Goal: Navigation & Orientation: Find specific page/section

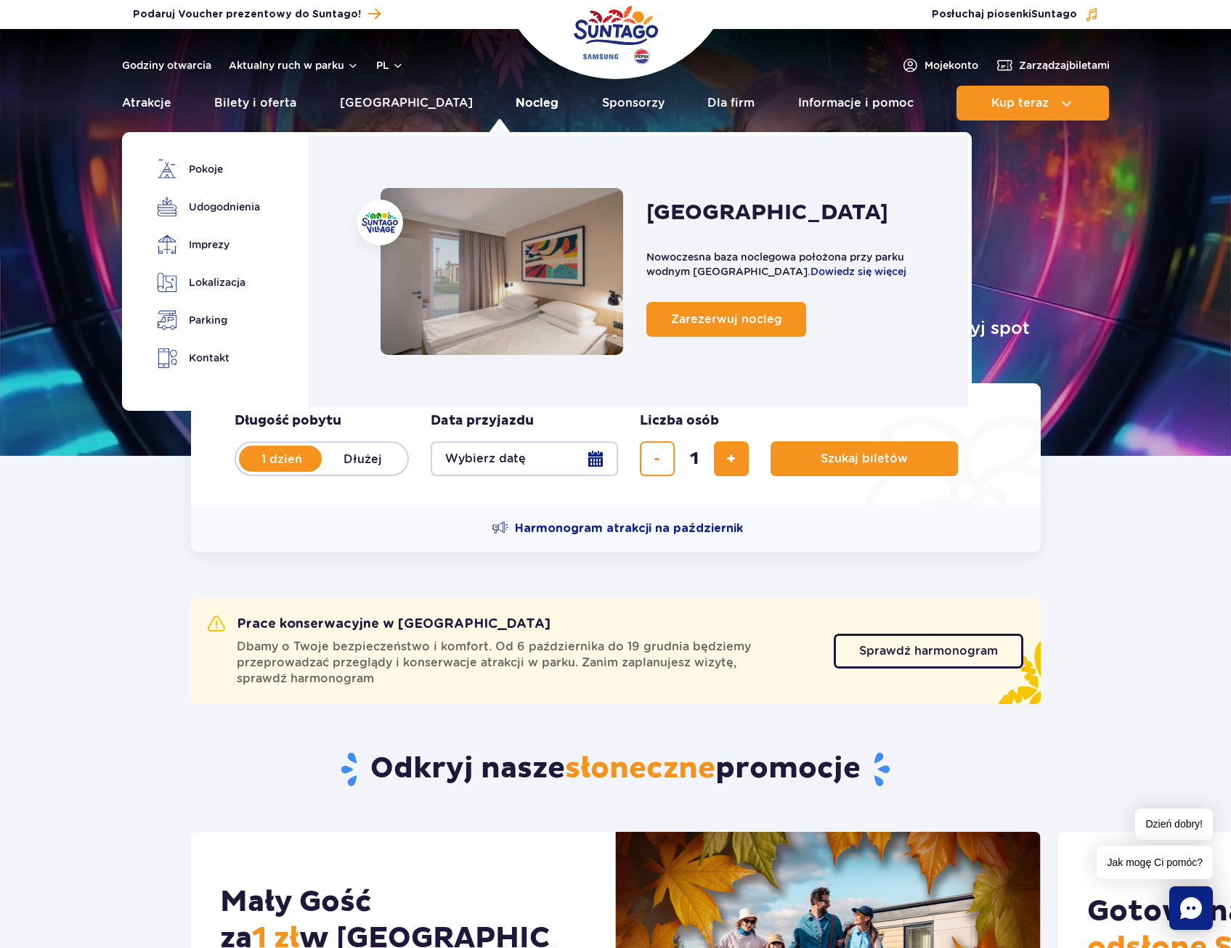
click at [515, 105] on link "Nocleg" at bounding box center [536, 103] width 43 height 35
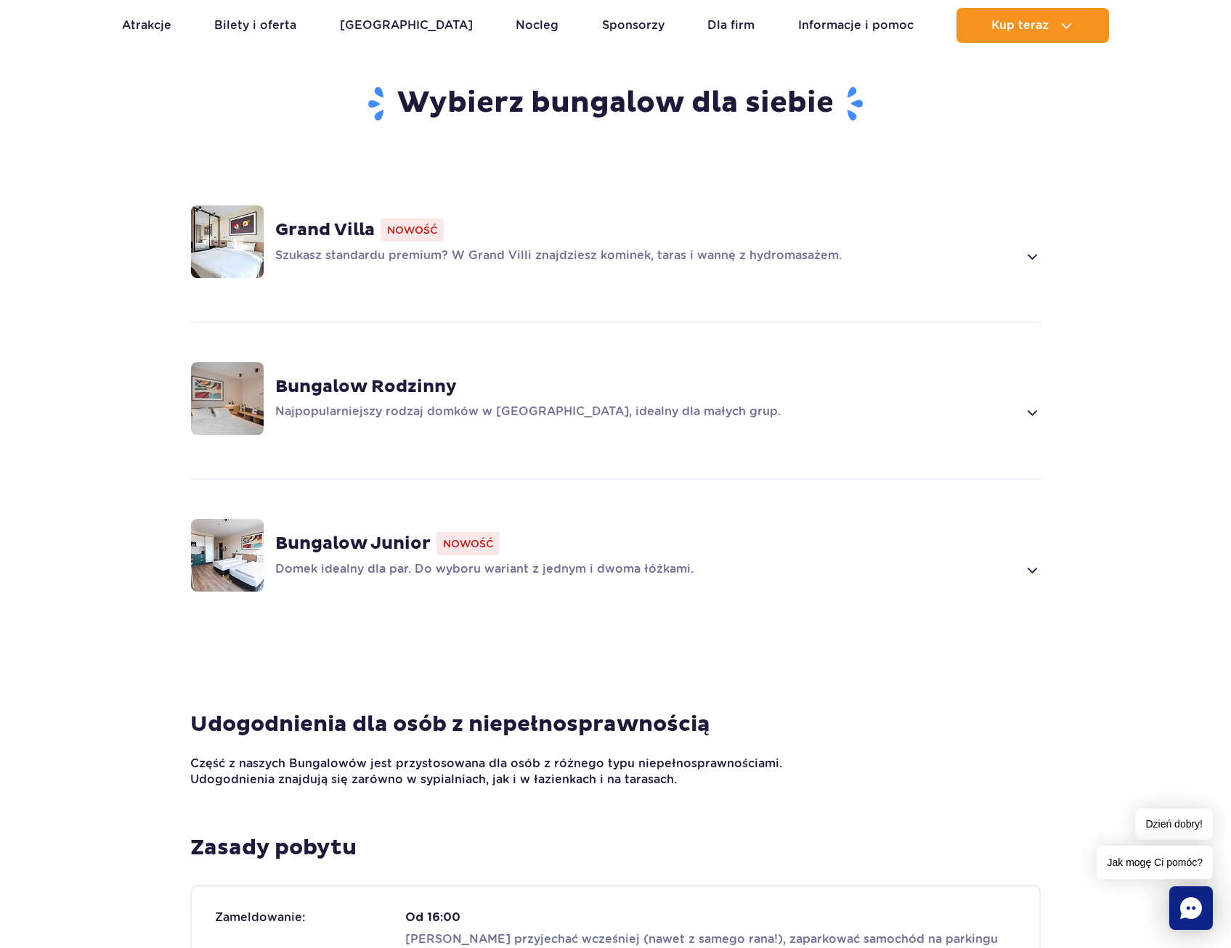
scroll to position [1016, 0]
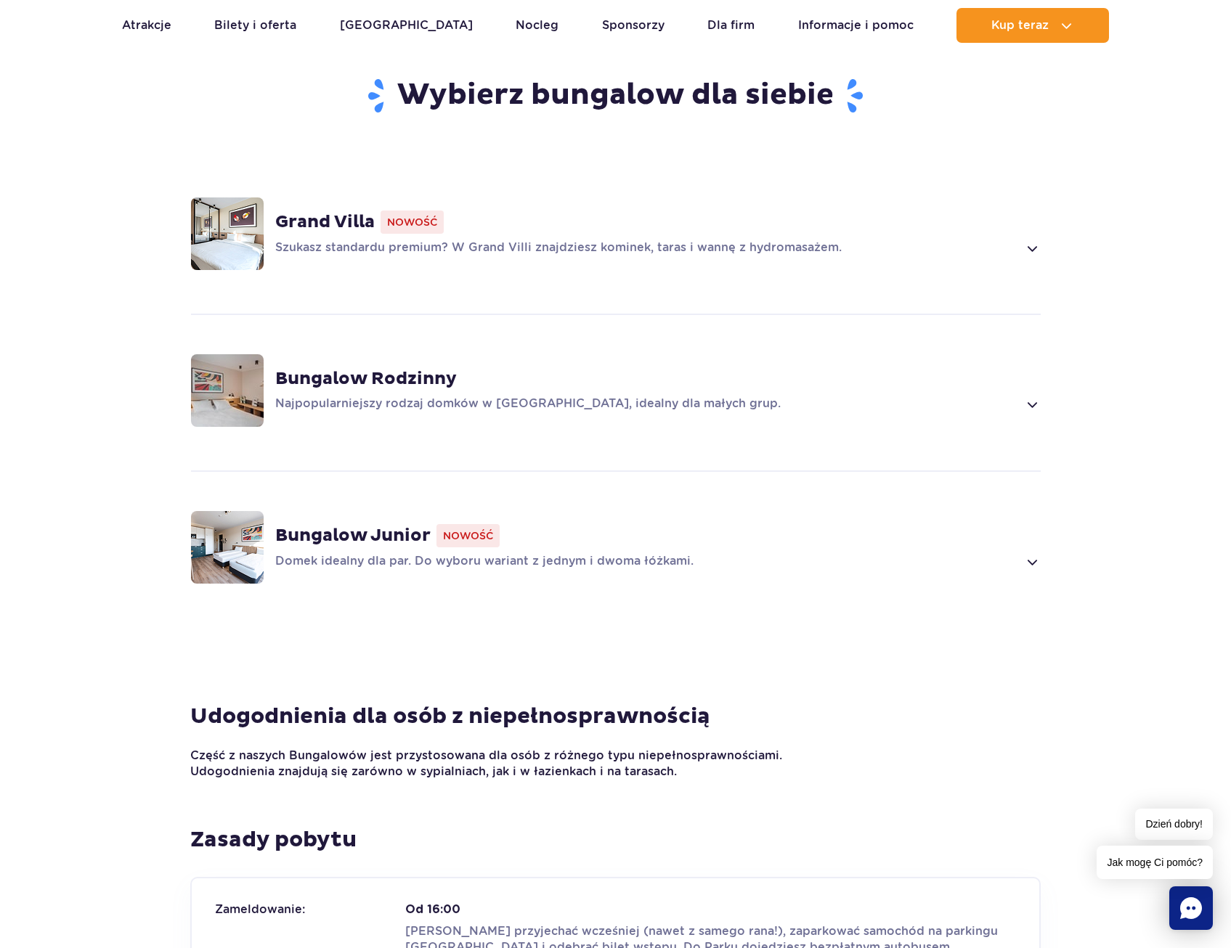
click at [1032, 396] on span at bounding box center [1031, 404] width 17 height 17
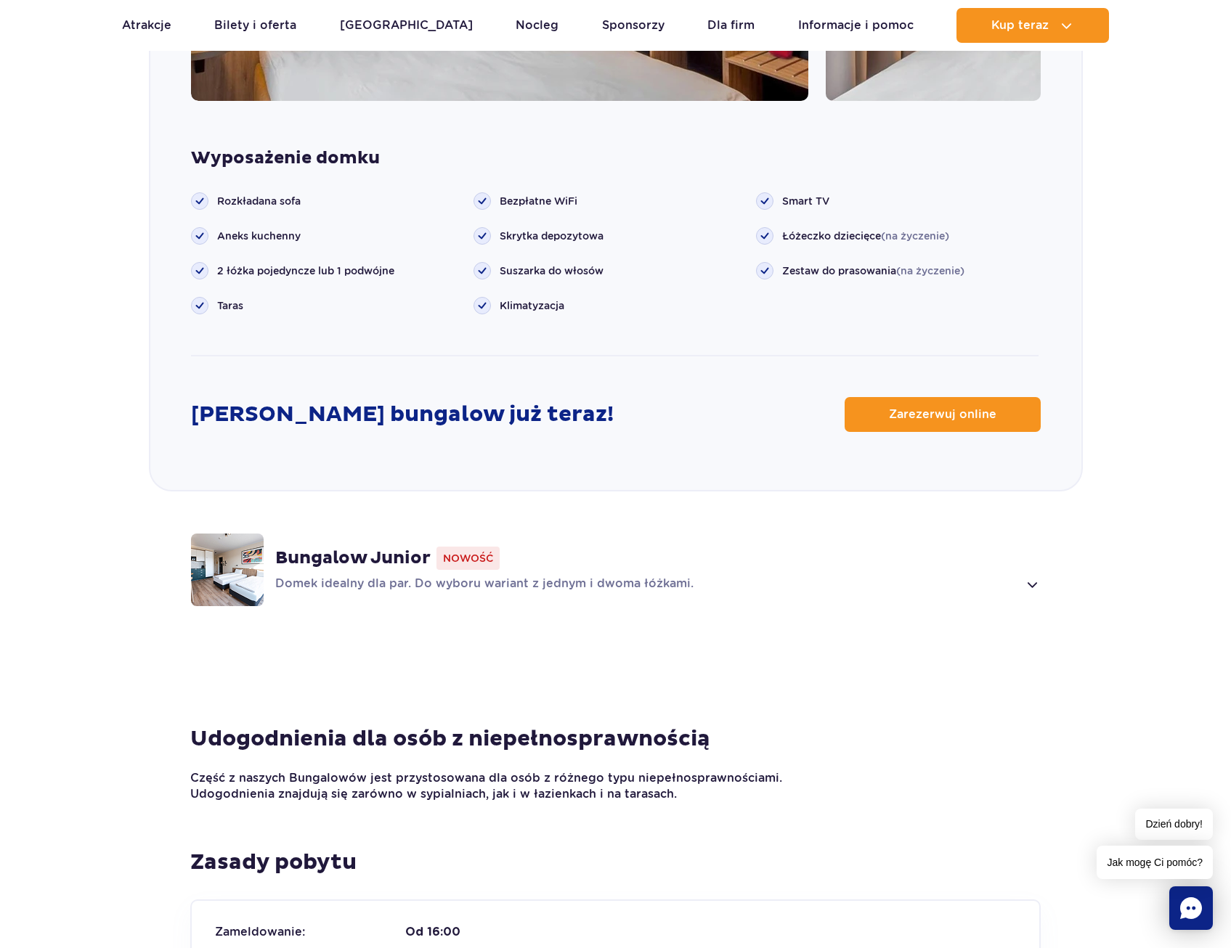
scroll to position [1821, 0]
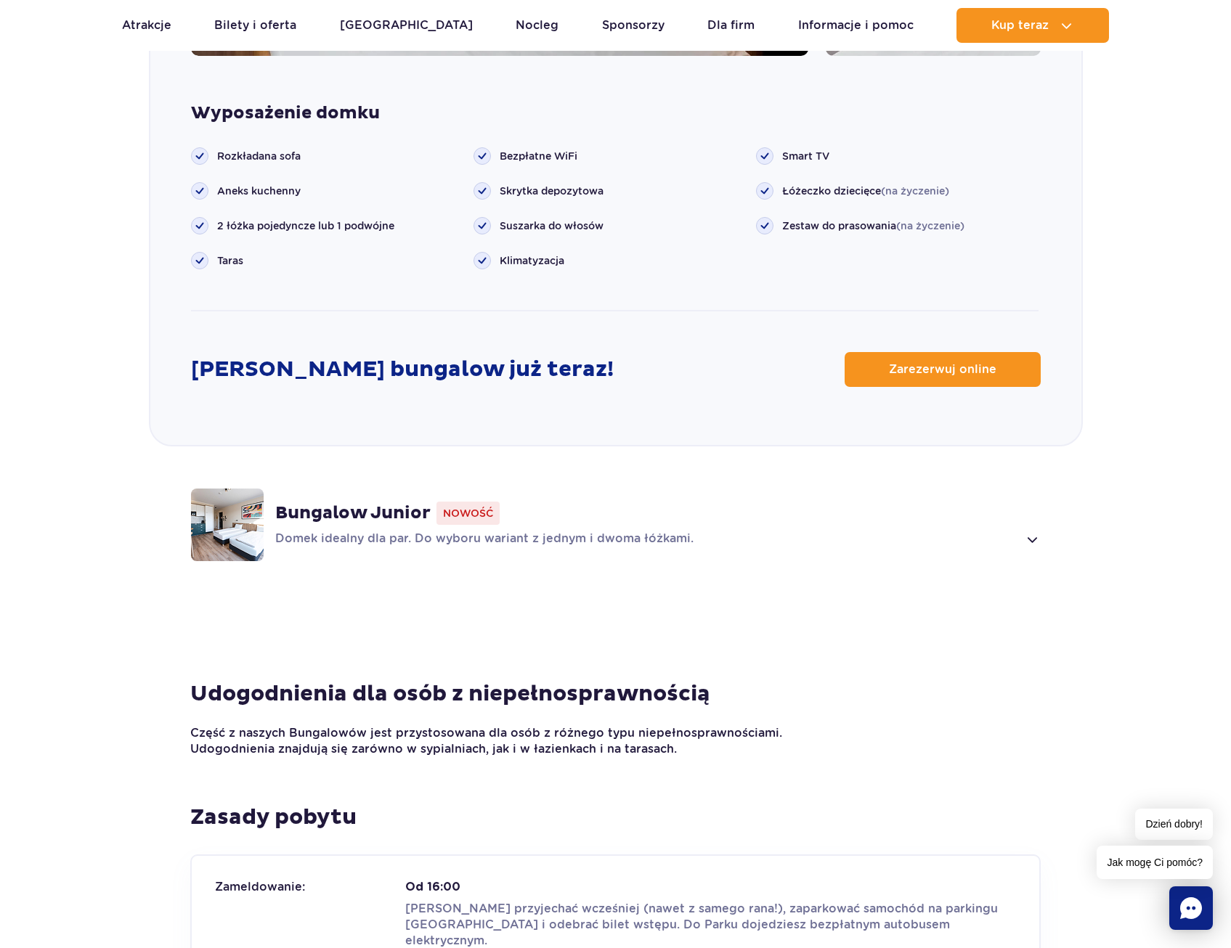
click at [1033, 531] on span at bounding box center [1031, 539] width 17 height 17
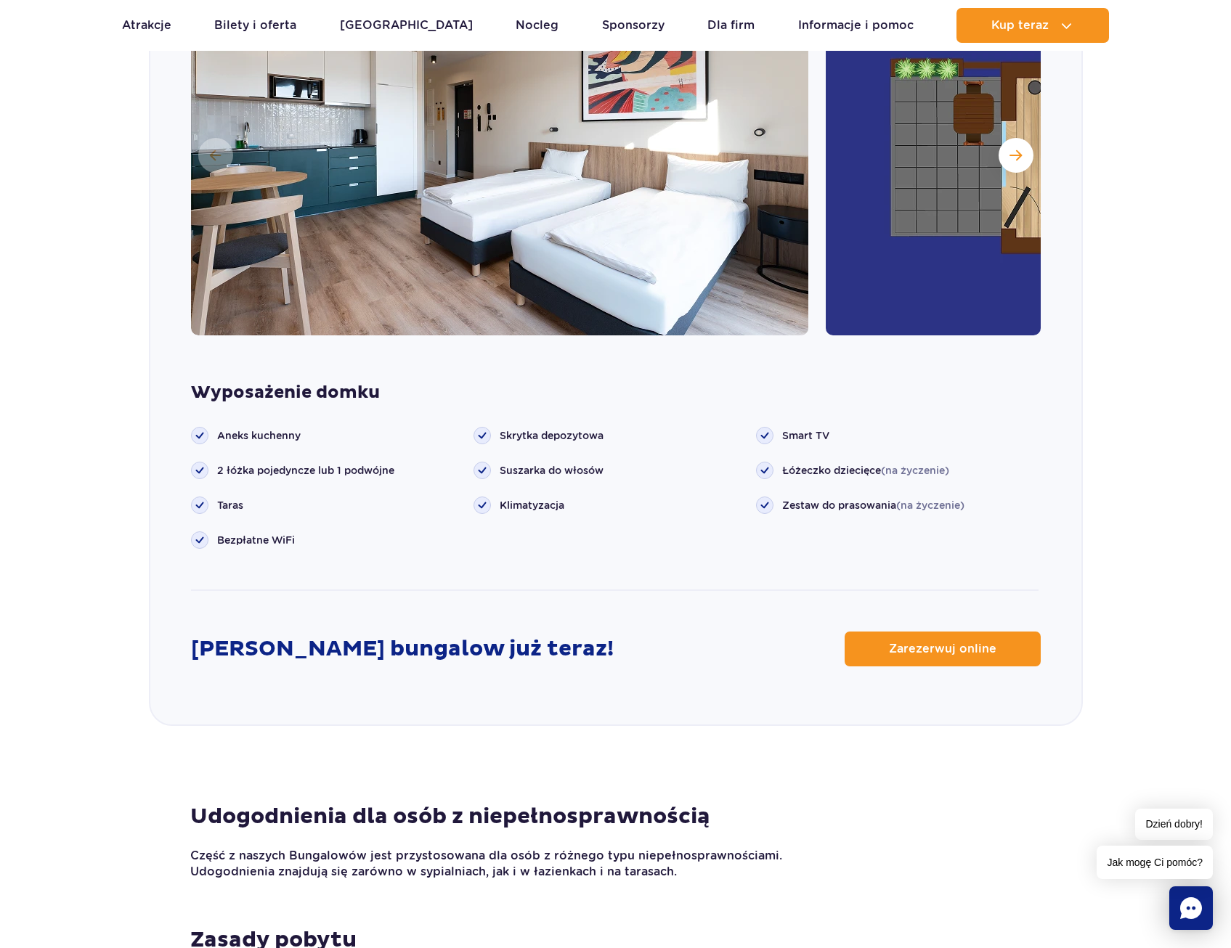
scroll to position [1688, 0]
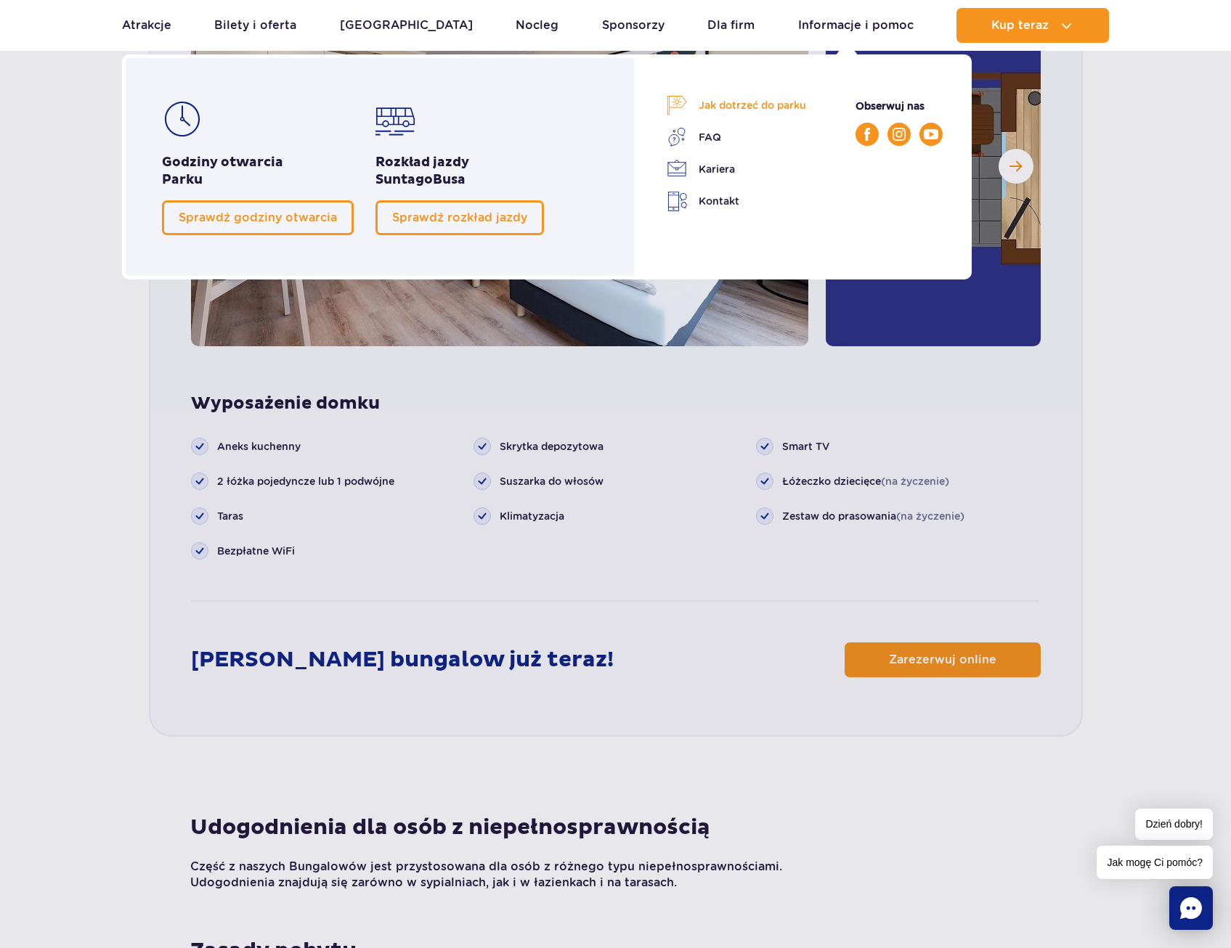
click at [795, 106] on link "Jak dotrzeć do parku" at bounding box center [735, 105] width 139 height 20
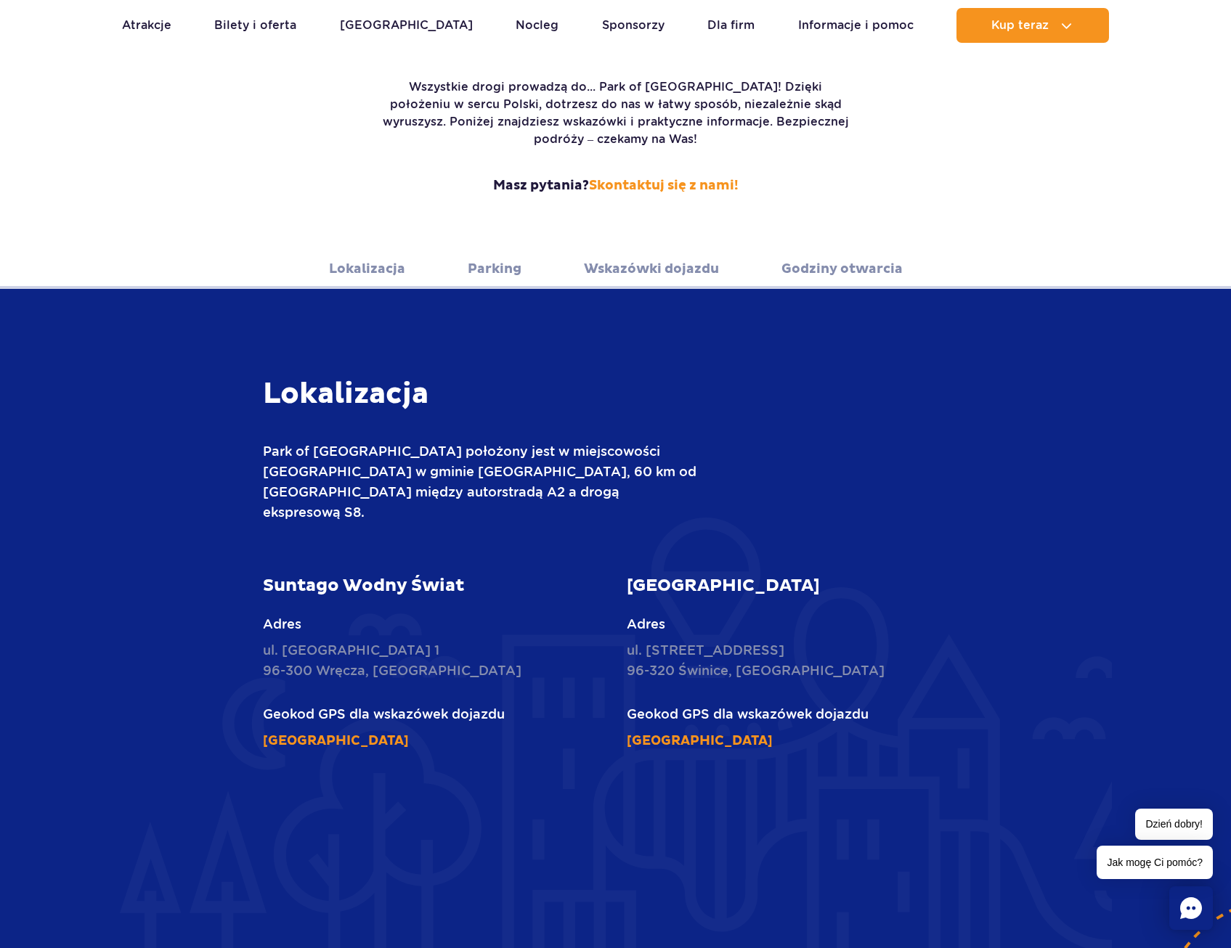
scroll to position [290, 0]
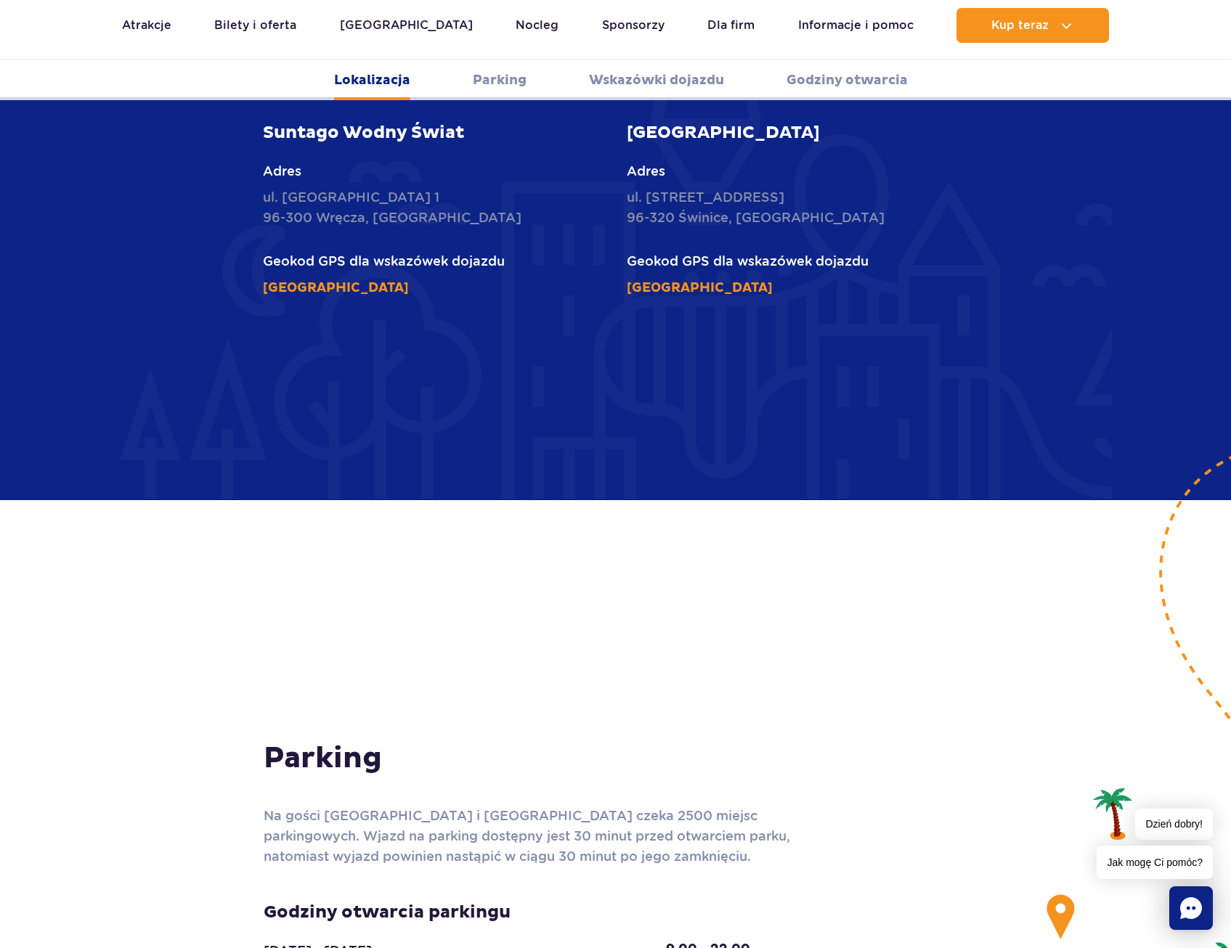
scroll to position [799, 0]
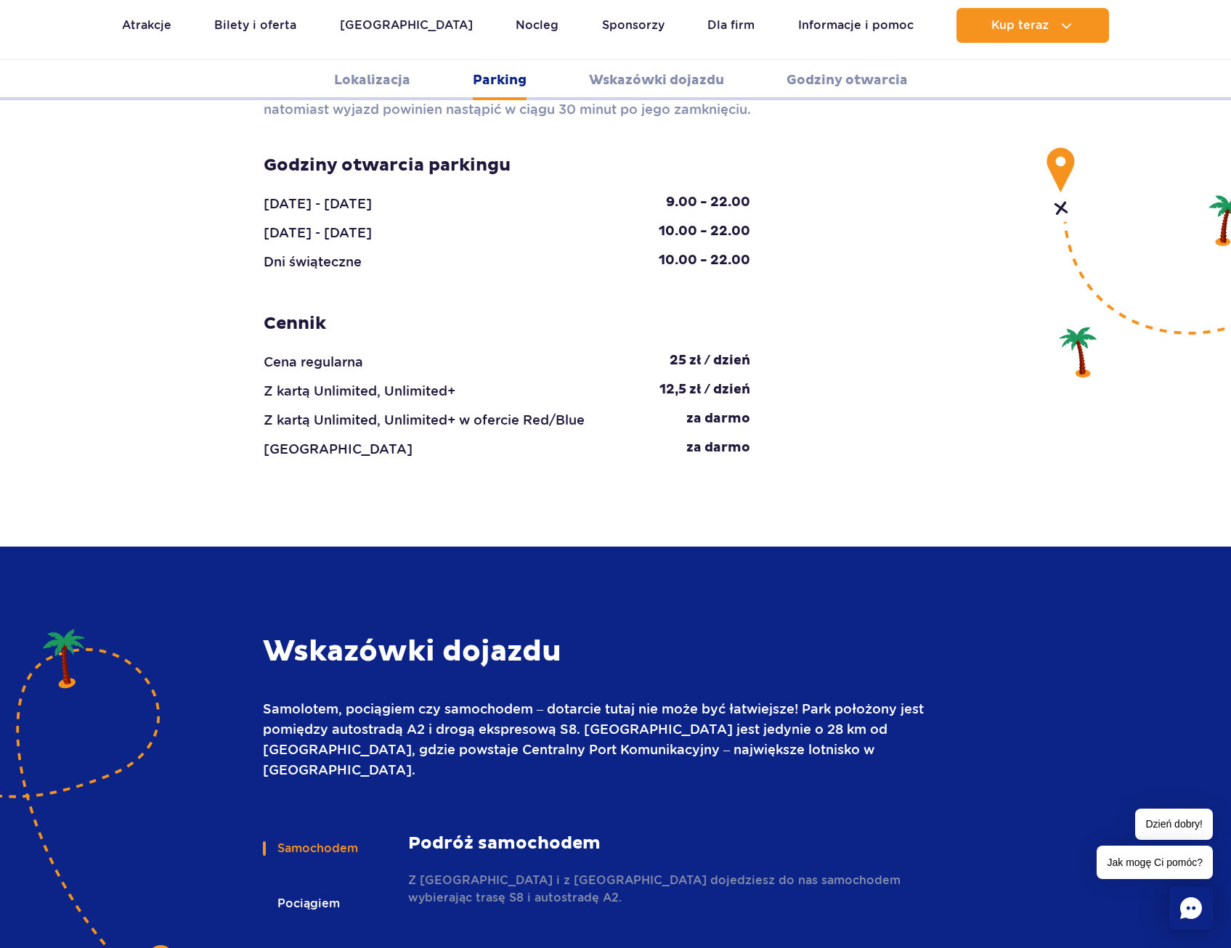
scroll to position [1525, 0]
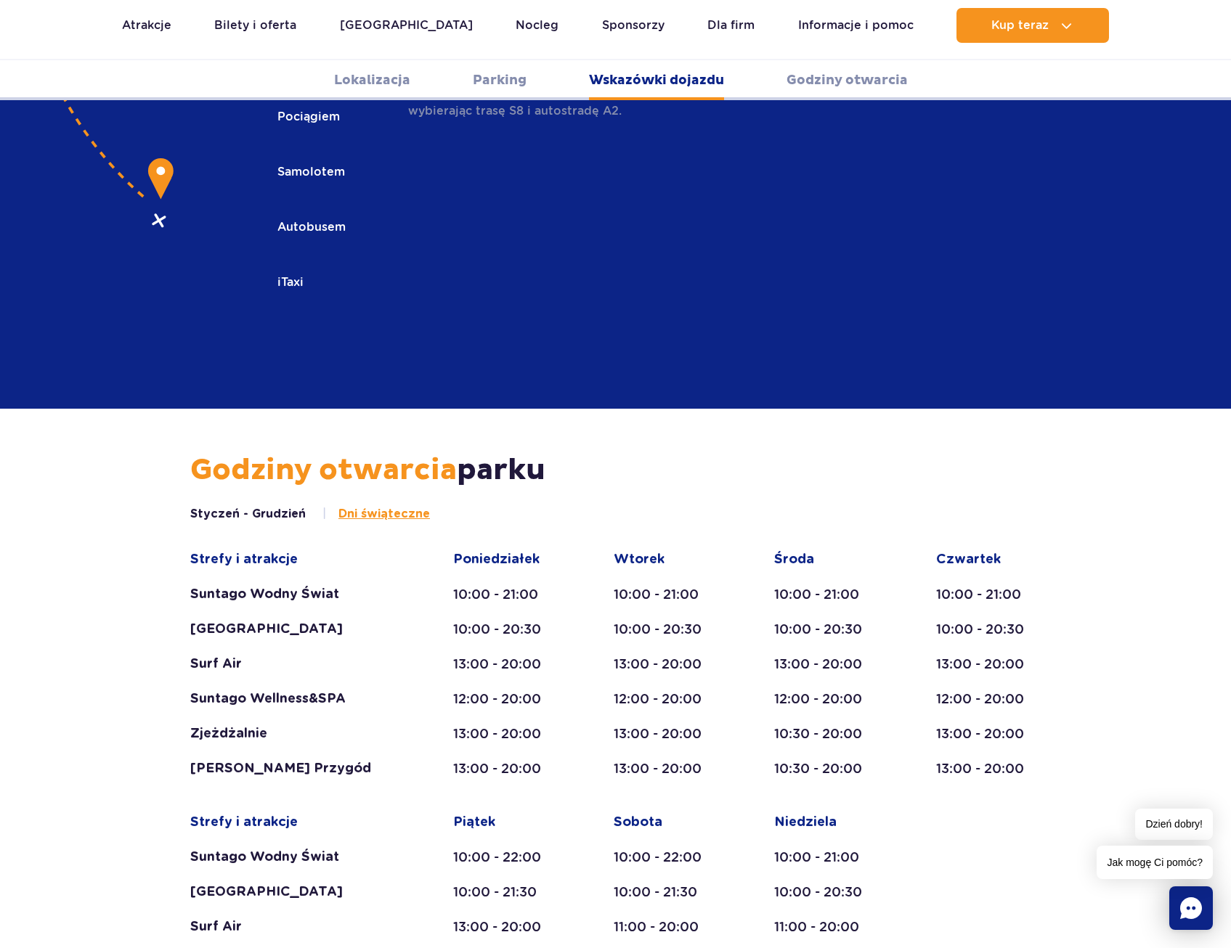
scroll to position [2323, 0]
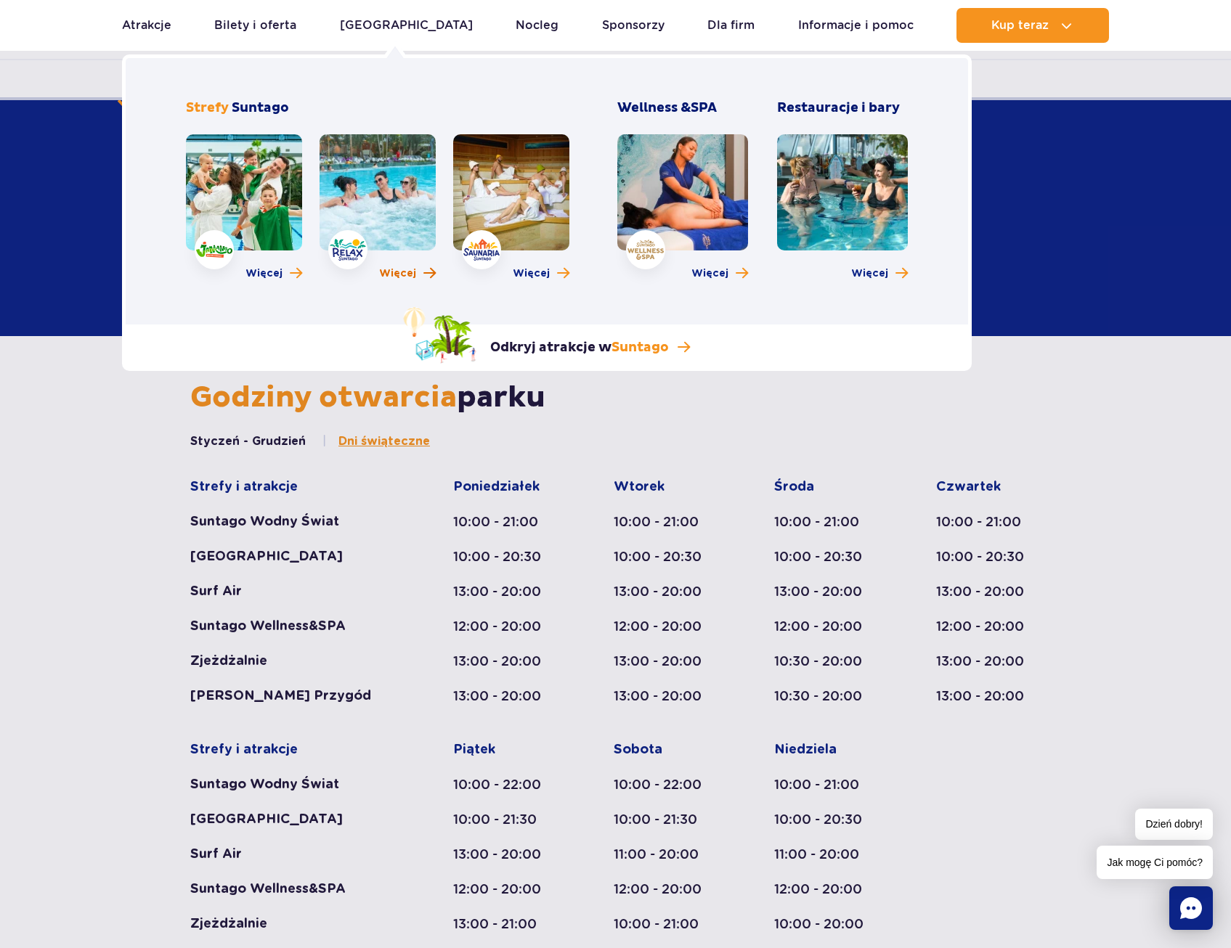
click at [391, 274] on span "Więcej" at bounding box center [397, 273] width 37 height 15
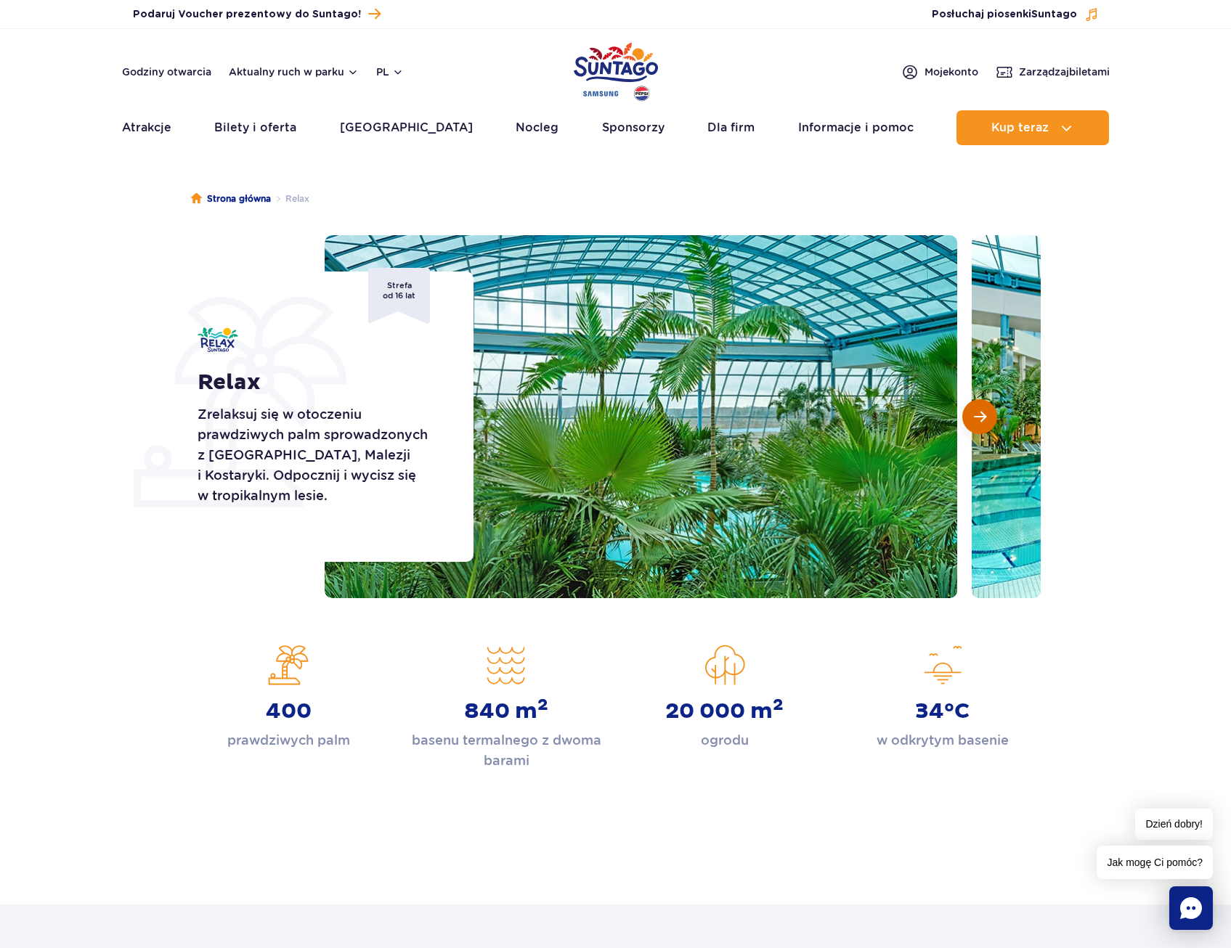
click at [974, 418] on span "Następny slajd" at bounding box center [980, 416] width 12 height 13
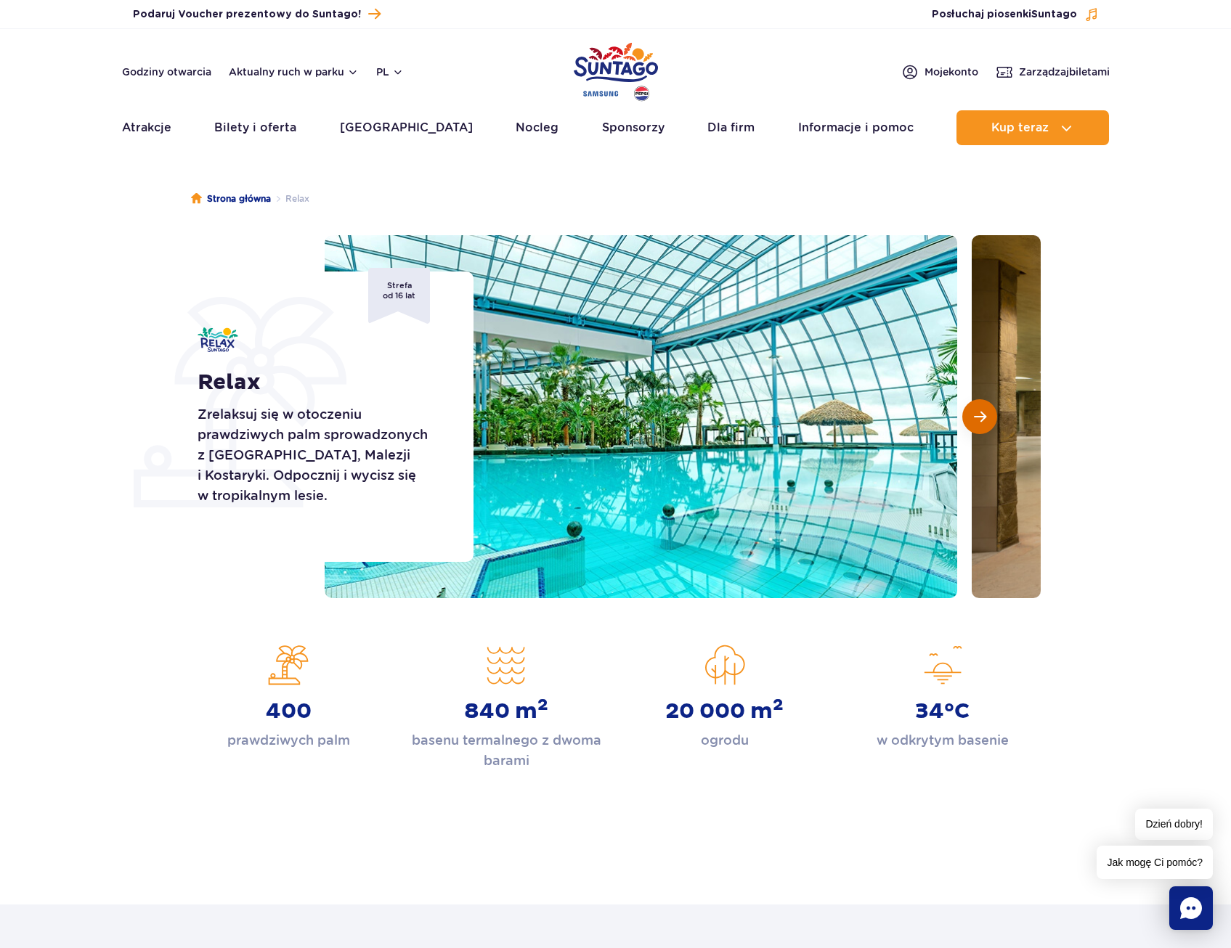
click at [978, 421] on span "Następny slajd" at bounding box center [980, 416] width 12 height 13
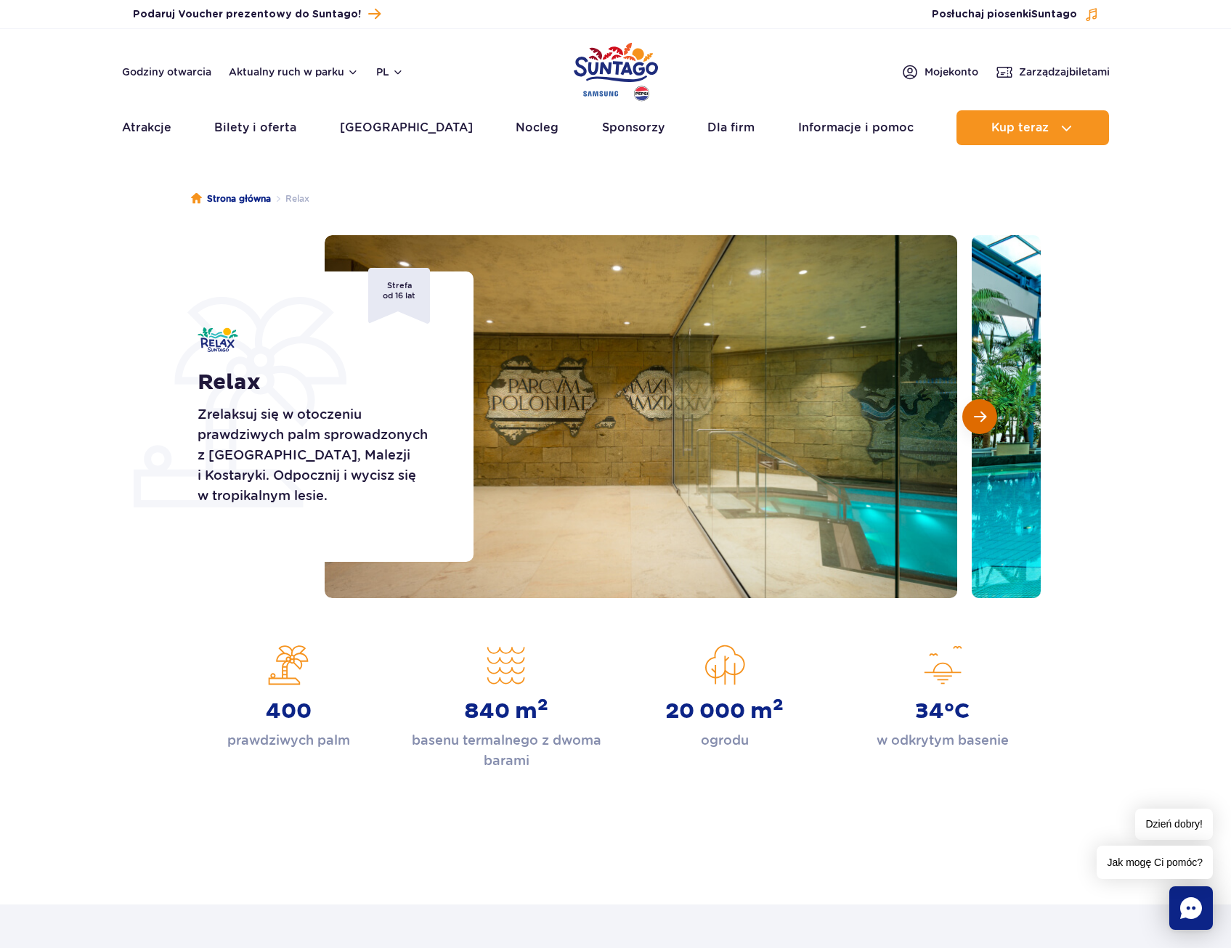
click at [978, 421] on span "Następny slajd" at bounding box center [980, 416] width 12 height 13
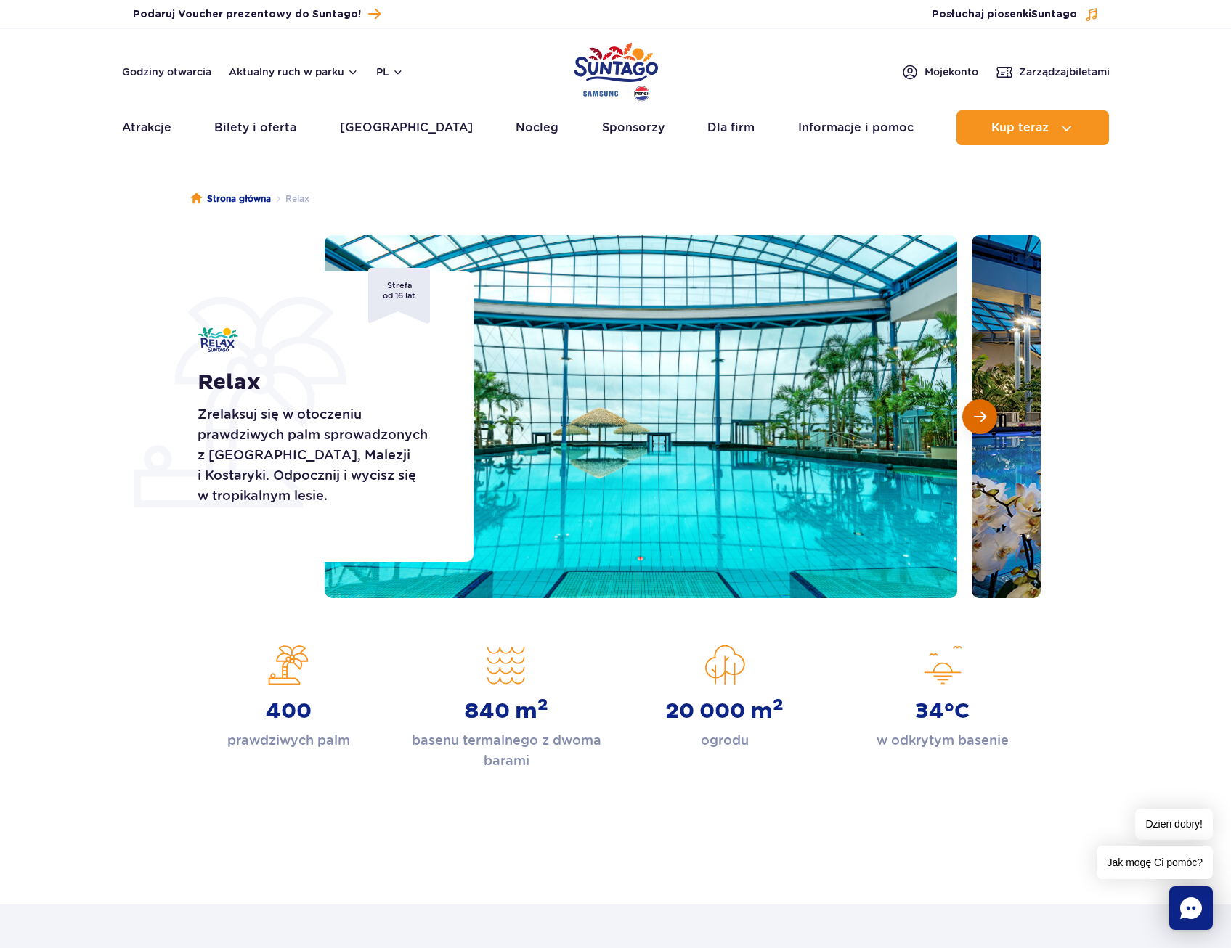
click at [978, 421] on span "Następny slajd" at bounding box center [980, 416] width 12 height 13
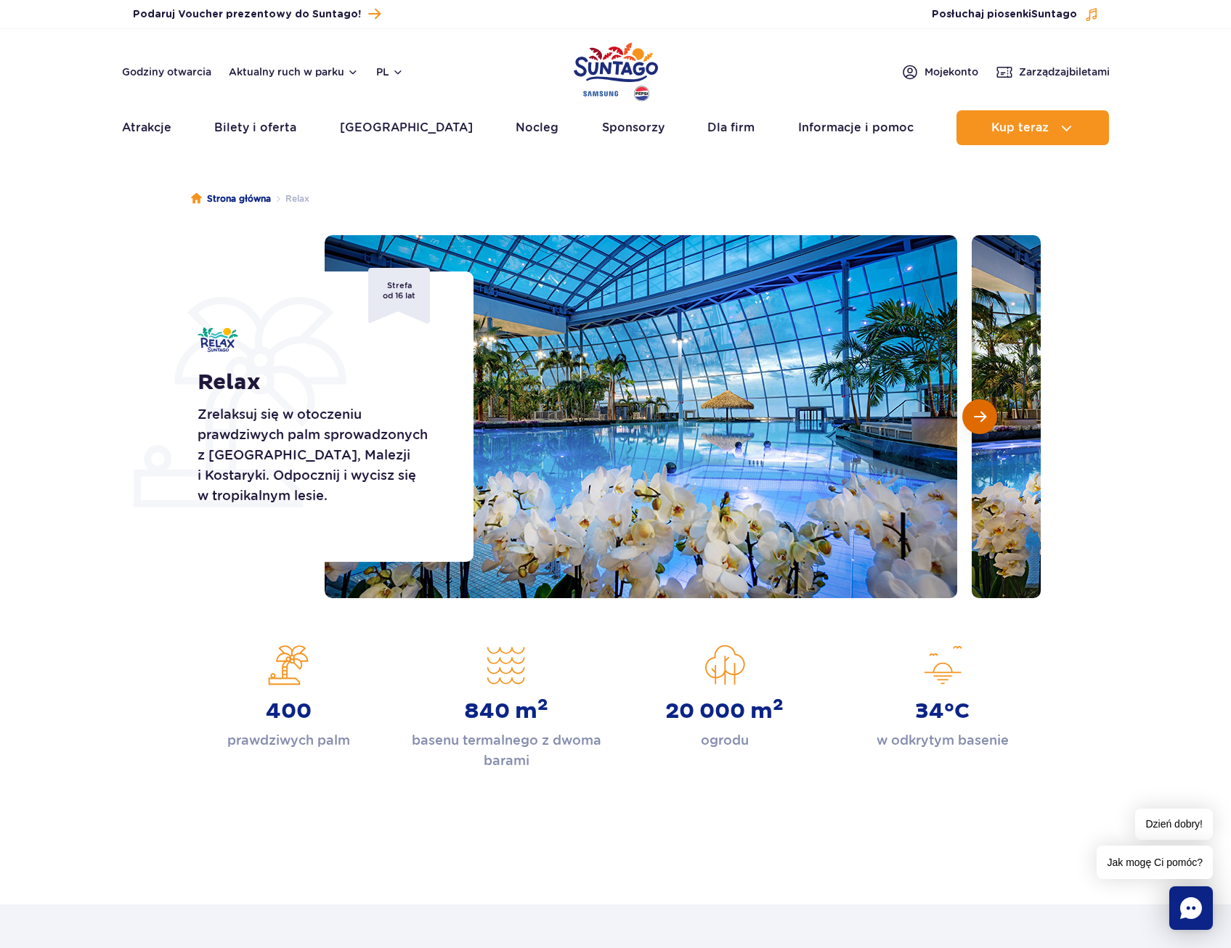
click at [978, 421] on span "Następny slajd" at bounding box center [980, 416] width 12 height 13
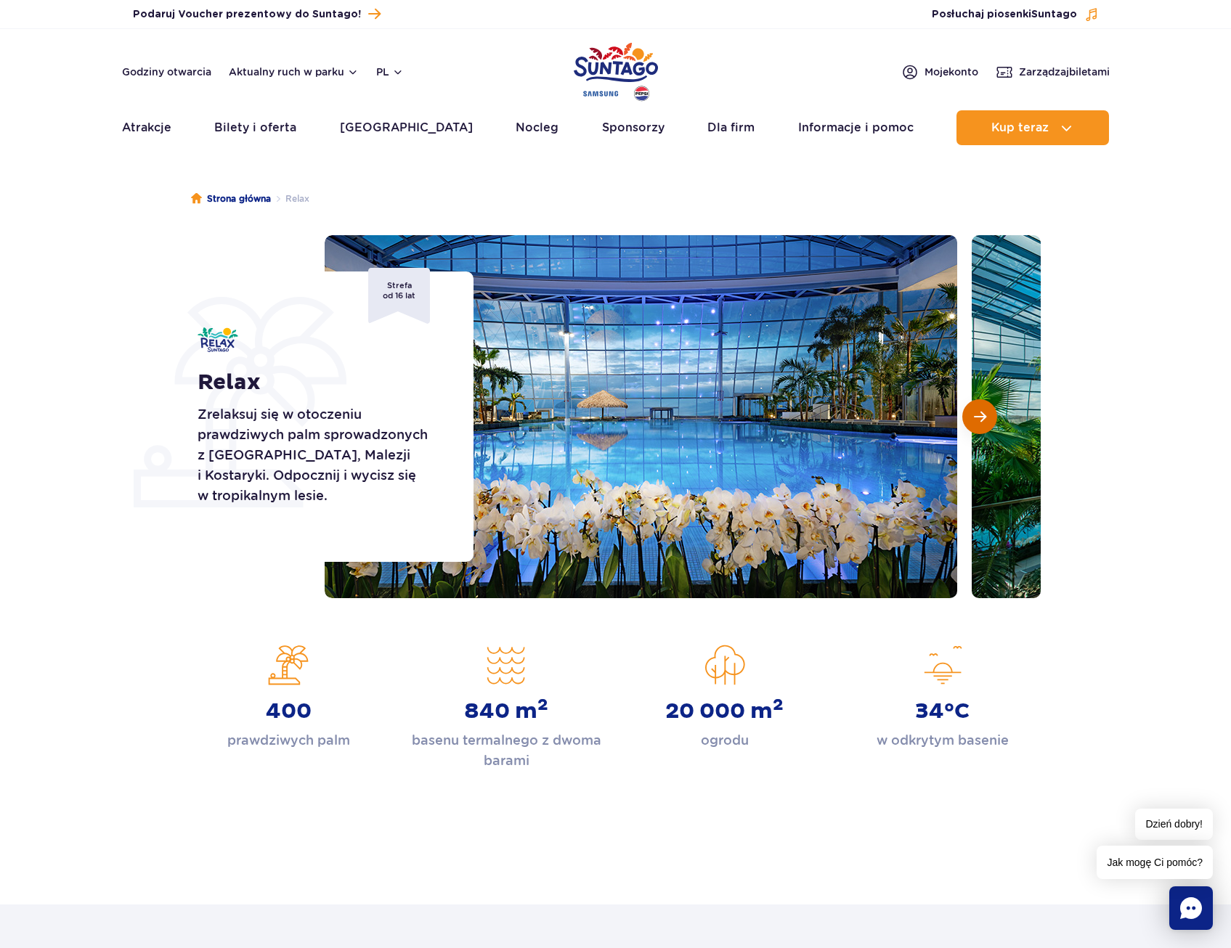
click at [978, 421] on span "Następny slajd" at bounding box center [980, 416] width 12 height 13
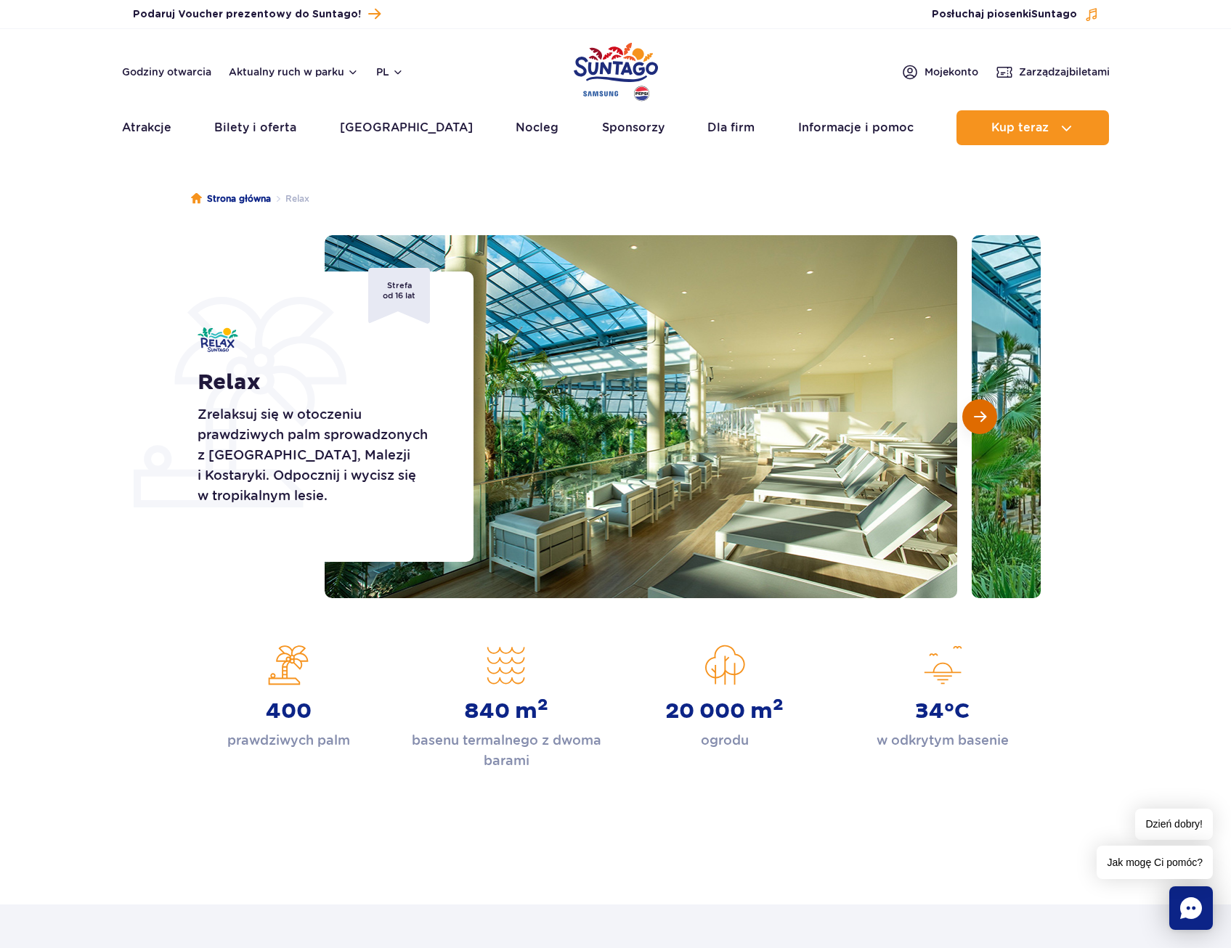
click at [978, 421] on span "Następny slajd" at bounding box center [980, 416] width 12 height 13
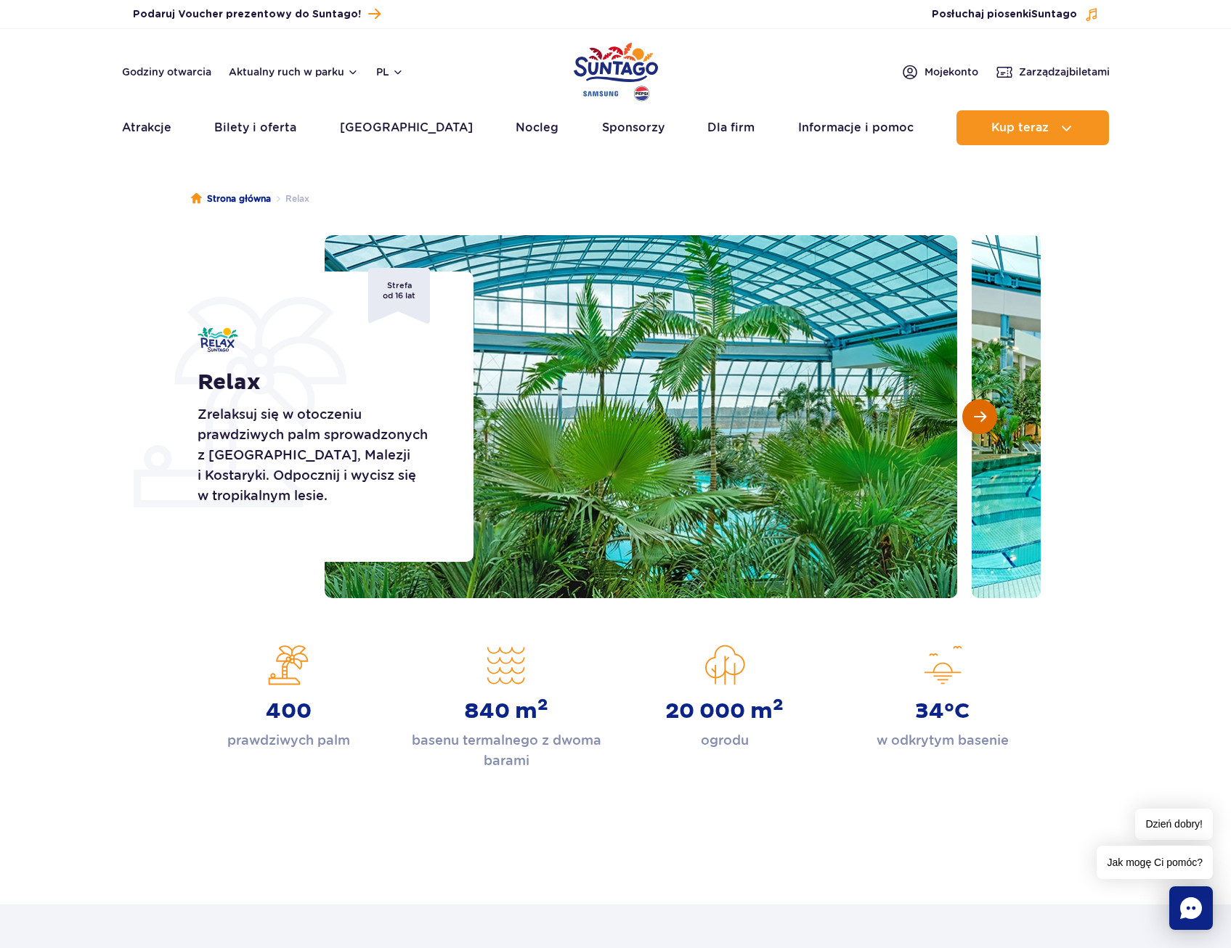
click at [978, 421] on span "Następny slajd" at bounding box center [980, 416] width 12 height 13
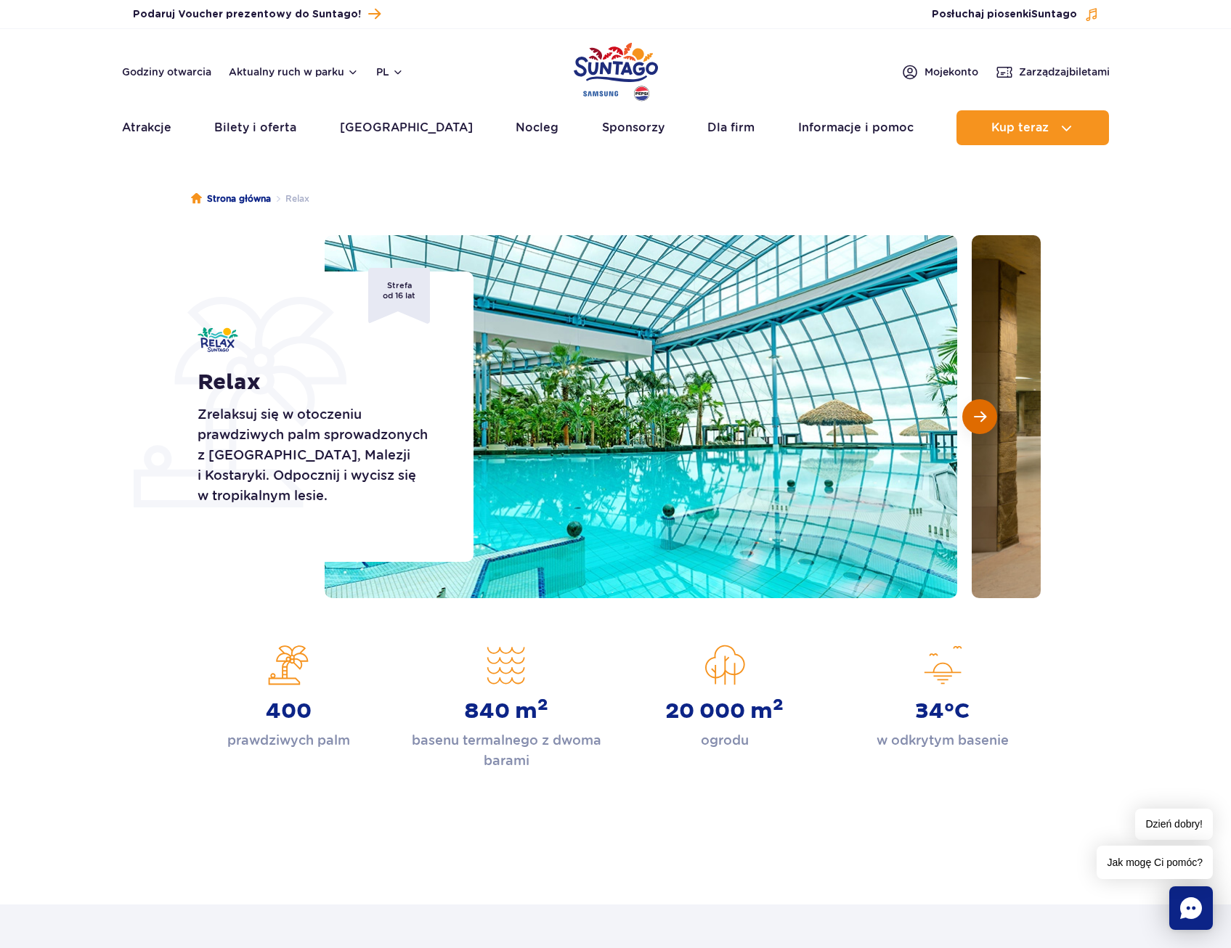
click at [978, 421] on span "Następny slajd" at bounding box center [980, 416] width 12 height 13
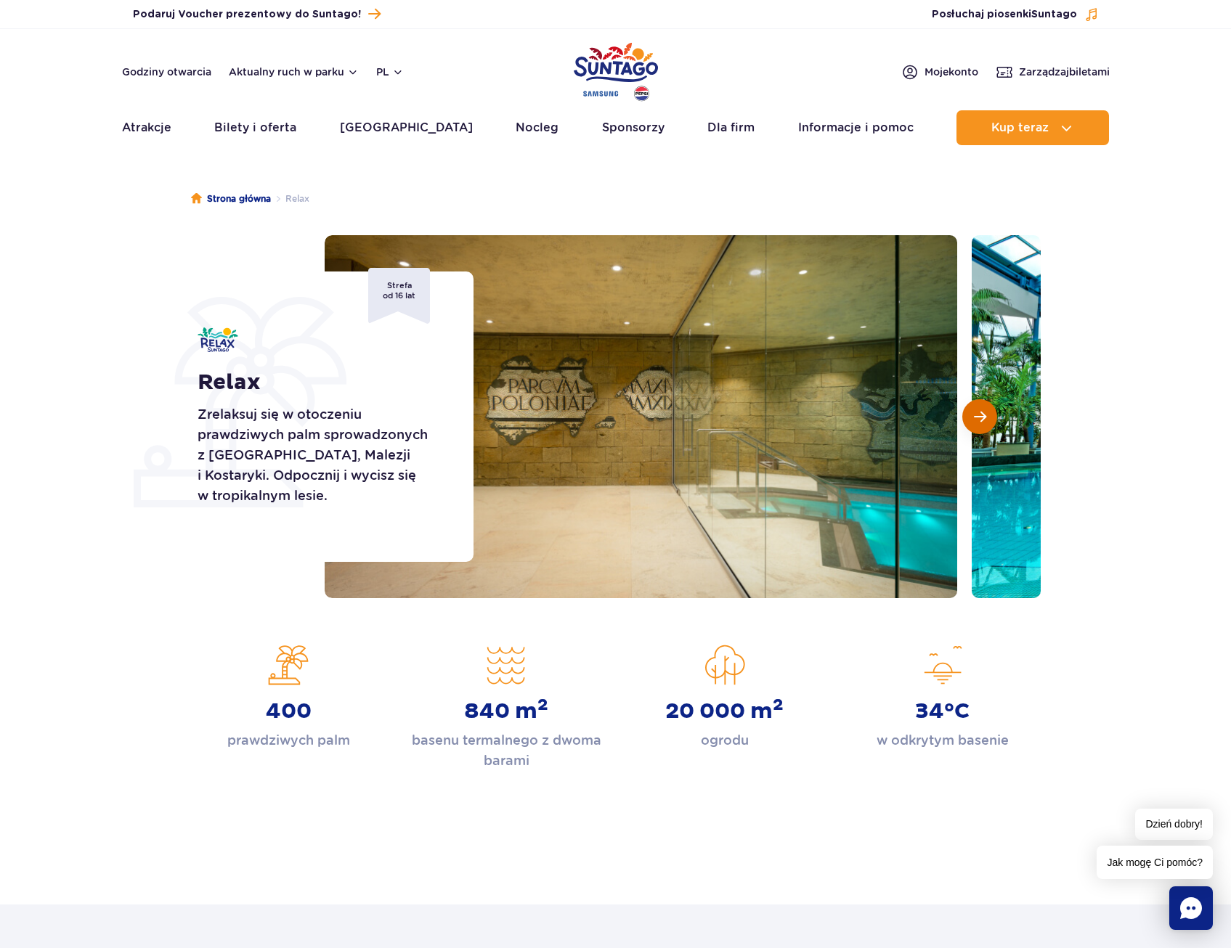
click at [978, 421] on span "Następny slajd" at bounding box center [980, 416] width 12 height 13
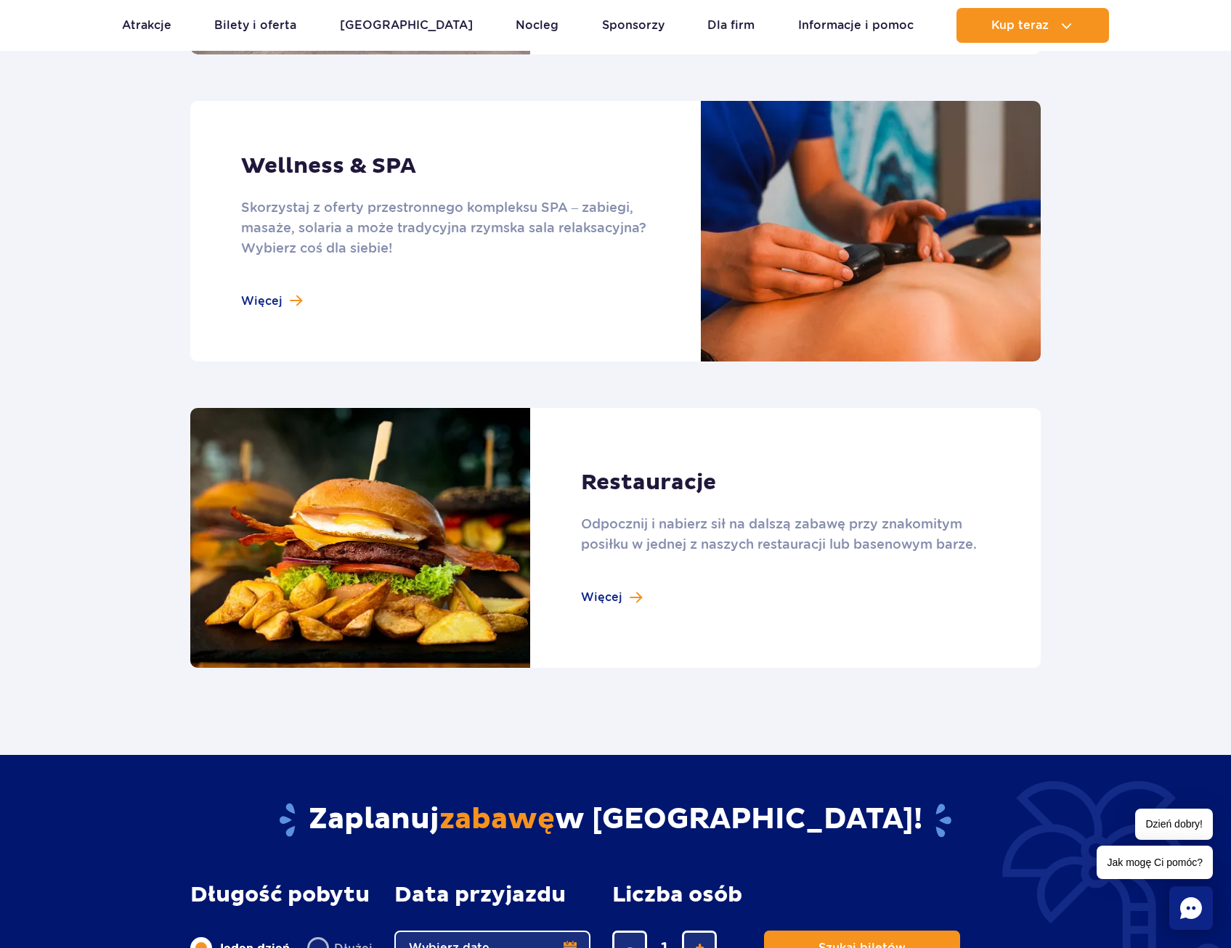
scroll to position [1307, 0]
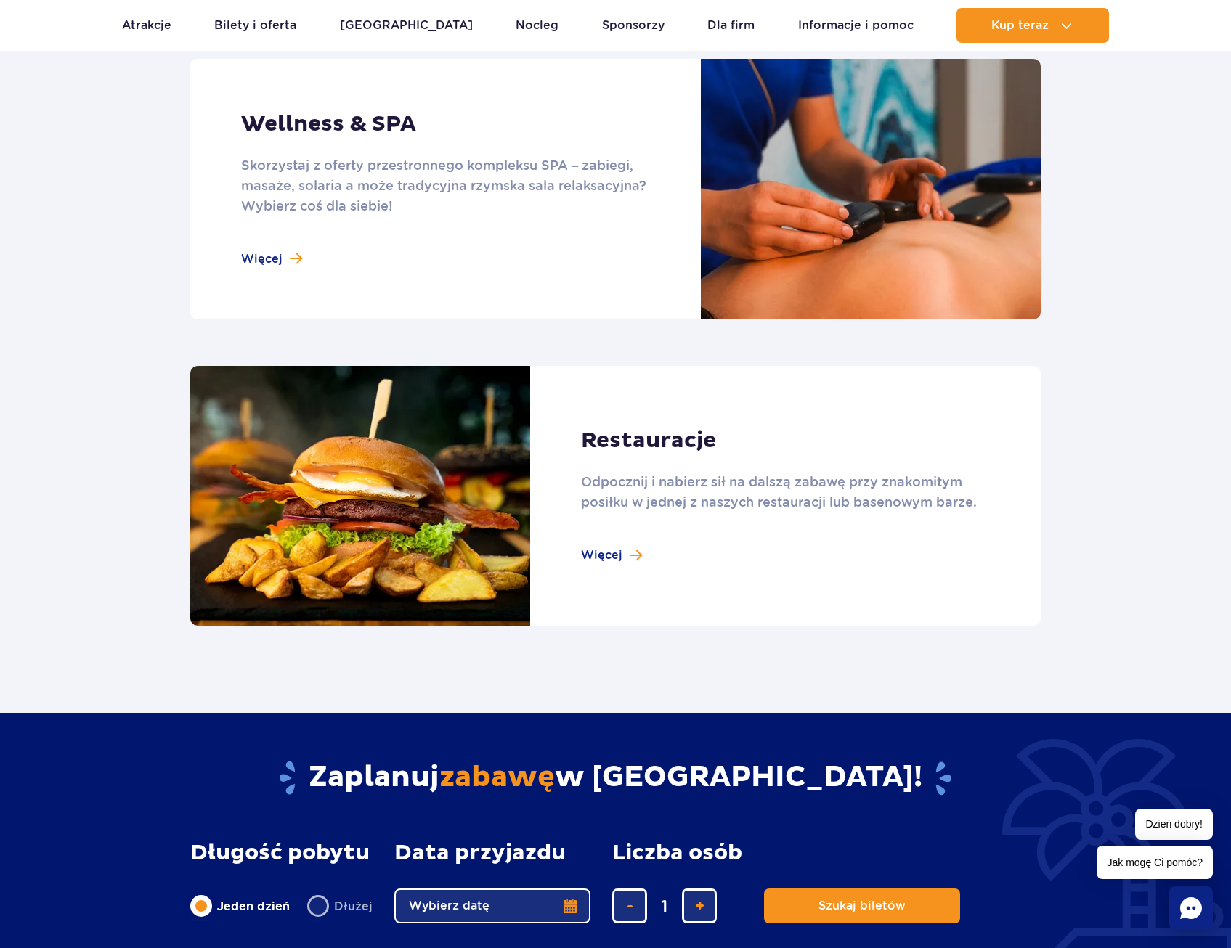
click at [617, 560] on link at bounding box center [615, 496] width 850 height 261
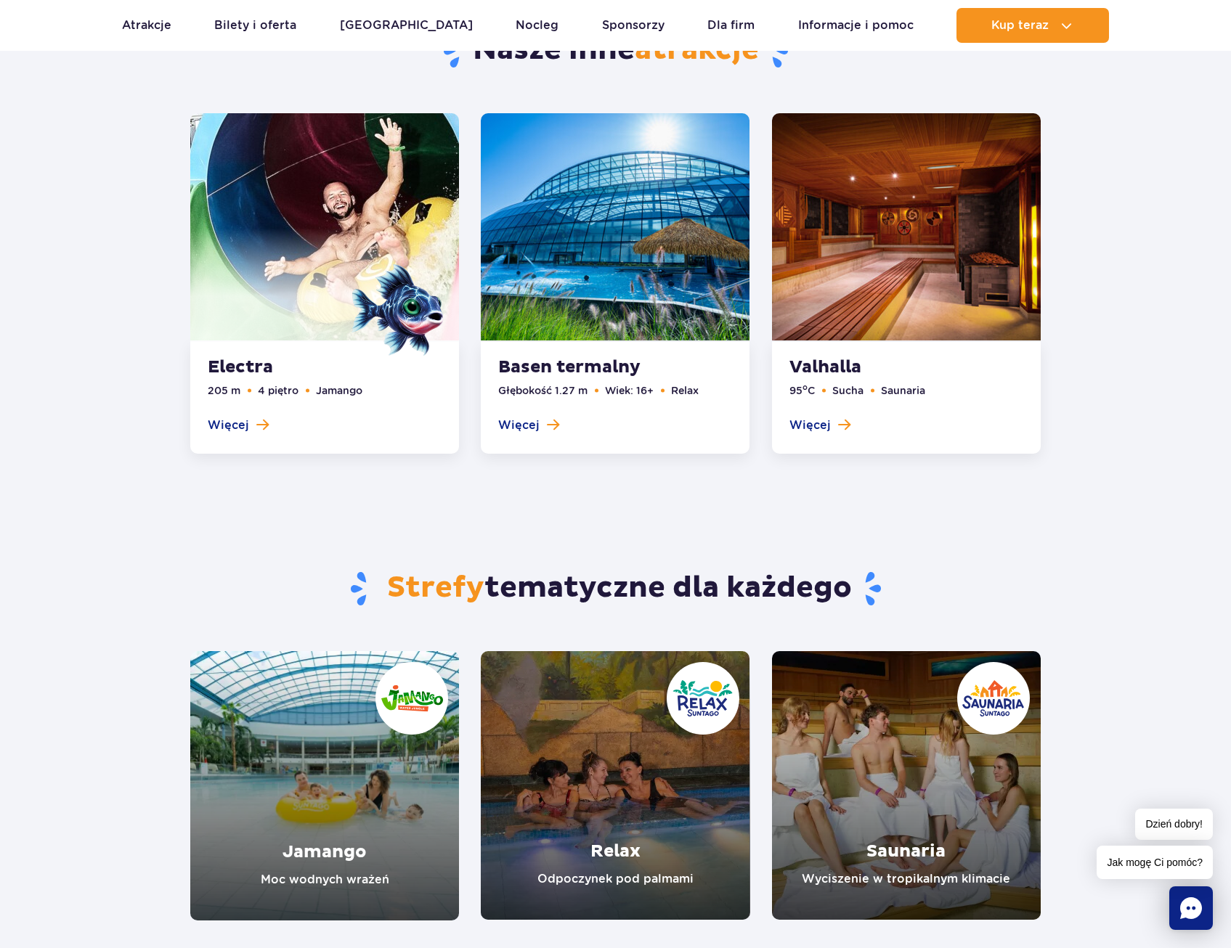
scroll to position [2033, 0]
